Goal: Information Seeking & Learning: Find specific fact

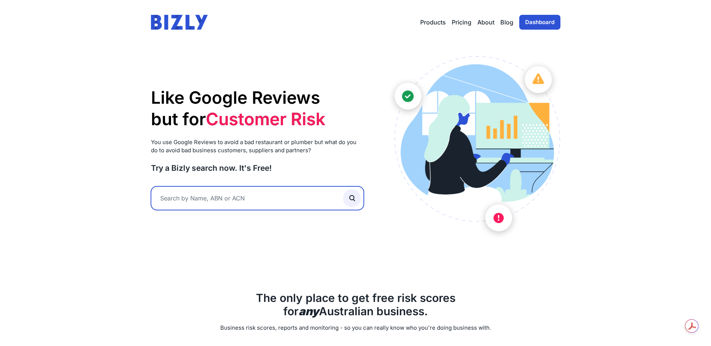
click at [252, 195] on input "text" at bounding box center [257, 198] width 213 height 24
type input "bvbv"
click at [343, 189] on button "submit" at bounding box center [352, 198] width 18 height 18
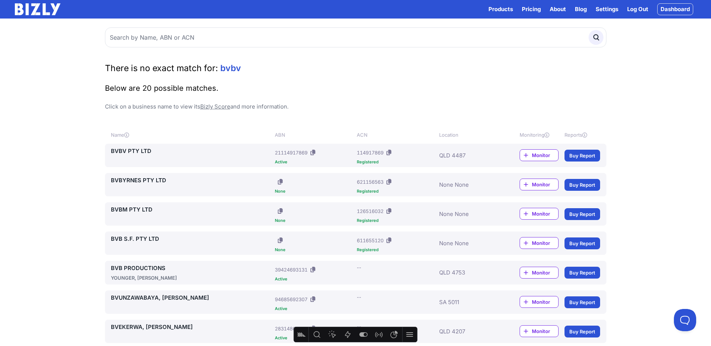
click at [141, 151] on link "BVBV PTY LTD" at bounding box center [191, 151] width 161 height 9
